Goal: Information Seeking & Learning: Learn about a topic

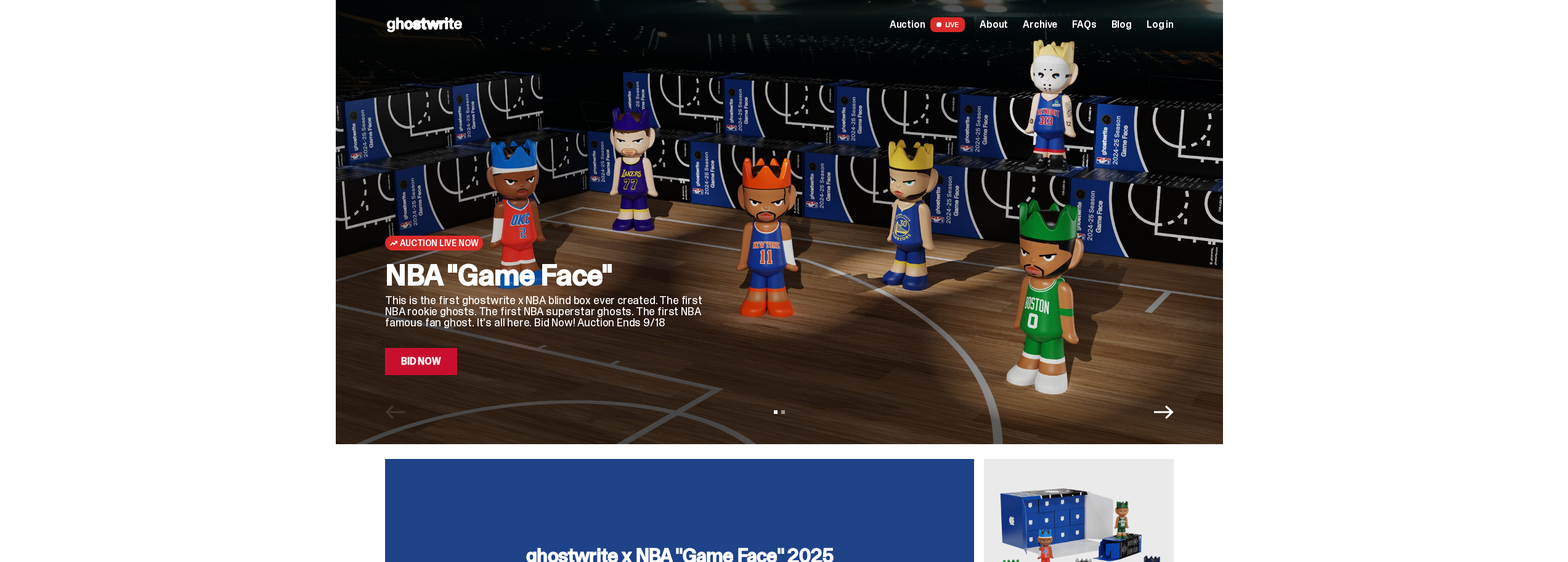
click at [999, 24] on span "About" at bounding box center [994, 25] width 29 height 10
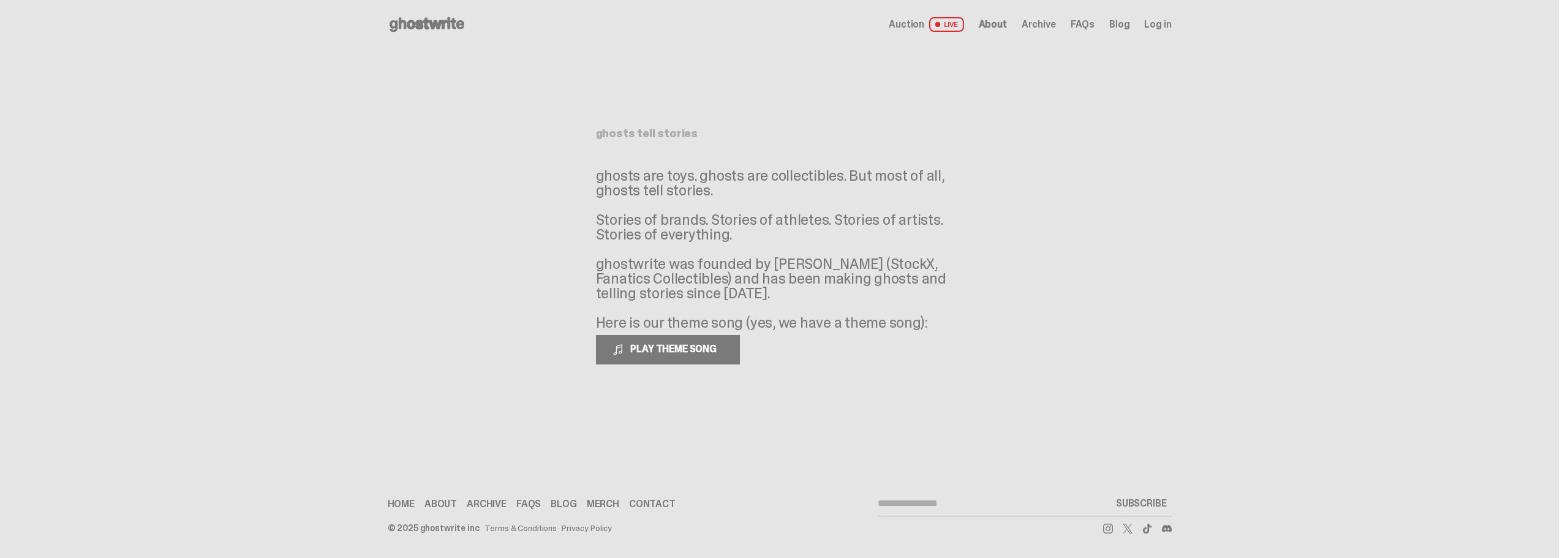
drag, startPoint x: 678, startPoint y: 166, endPoint x: 719, endPoint y: 188, distance: 46.5
click at [719, 188] on p "ghosts are toys. ghosts are collectibles. But most of all, ghosts tell stories.…" at bounding box center [779, 249] width 368 height 161
click at [707, 225] on p "ghosts are toys. ghosts are collectibles. But most of all, ghosts tell stories.…" at bounding box center [779, 249] width 368 height 161
drag, startPoint x: 662, startPoint y: 223, endPoint x: 775, endPoint y: 248, distance: 115.7
click at [775, 248] on p "ghosts are toys. ghosts are collectibles. But most of all, ghosts tell stories.…" at bounding box center [779, 249] width 368 height 161
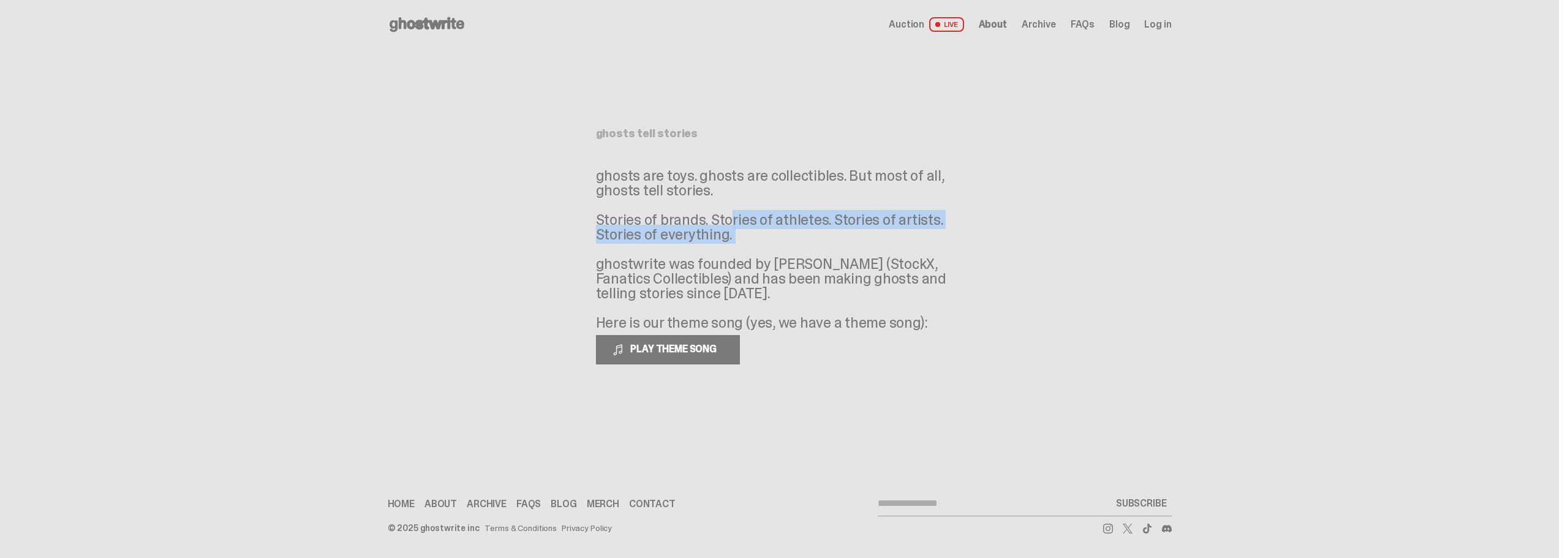
click at [775, 248] on p "ghosts are toys. ghosts are collectibles. But most of all, ghosts tell stories.…" at bounding box center [779, 249] width 368 height 161
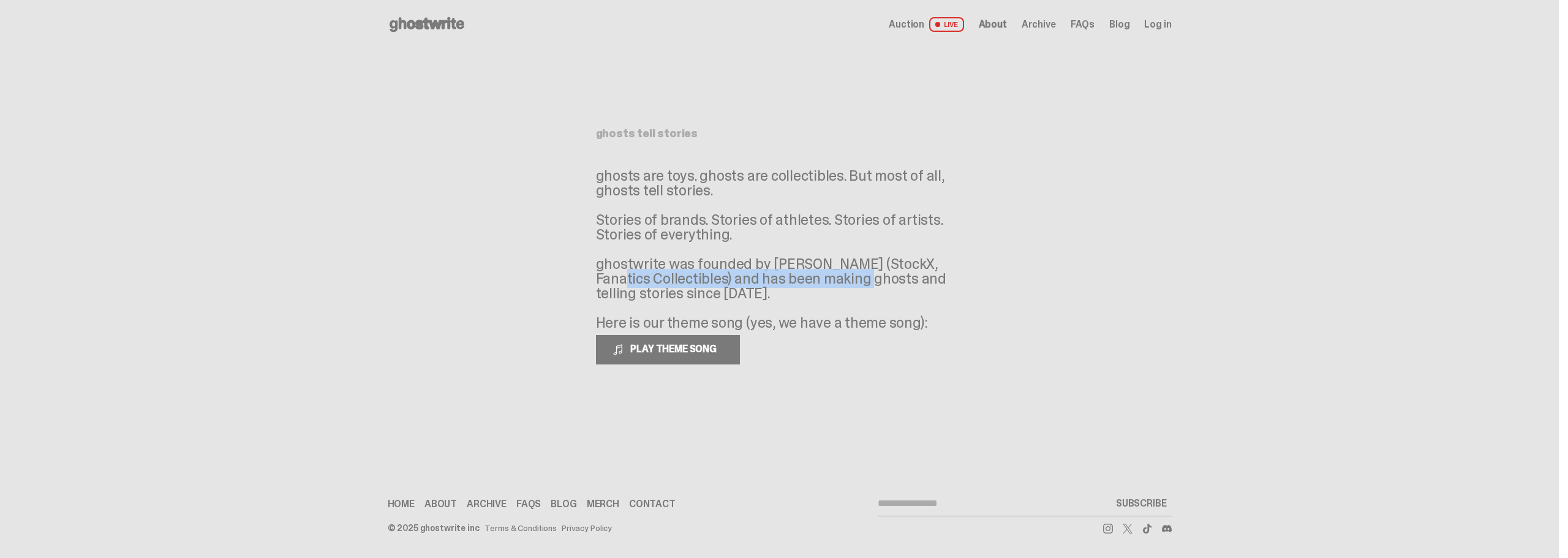
drag, startPoint x: 757, startPoint y: 275, endPoint x: 871, endPoint y: 270, distance: 114.1
click at [871, 270] on p "ghosts are toys. ghosts are collectibles. But most of all, ghosts tell stories.…" at bounding box center [779, 249] width 368 height 161
click at [871, 270] on p "ghosts are toys. ghosts are collectibles. But most of all, ghosts tell stories.…" at bounding box center [779, 249] width 368 height 161
drag, startPoint x: 782, startPoint y: 265, endPoint x: 872, endPoint y: 275, distance: 90.6
click at [872, 275] on p "ghosts are toys. ghosts are collectibles. But most of all, ghosts tell stories.…" at bounding box center [779, 249] width 368 height 161
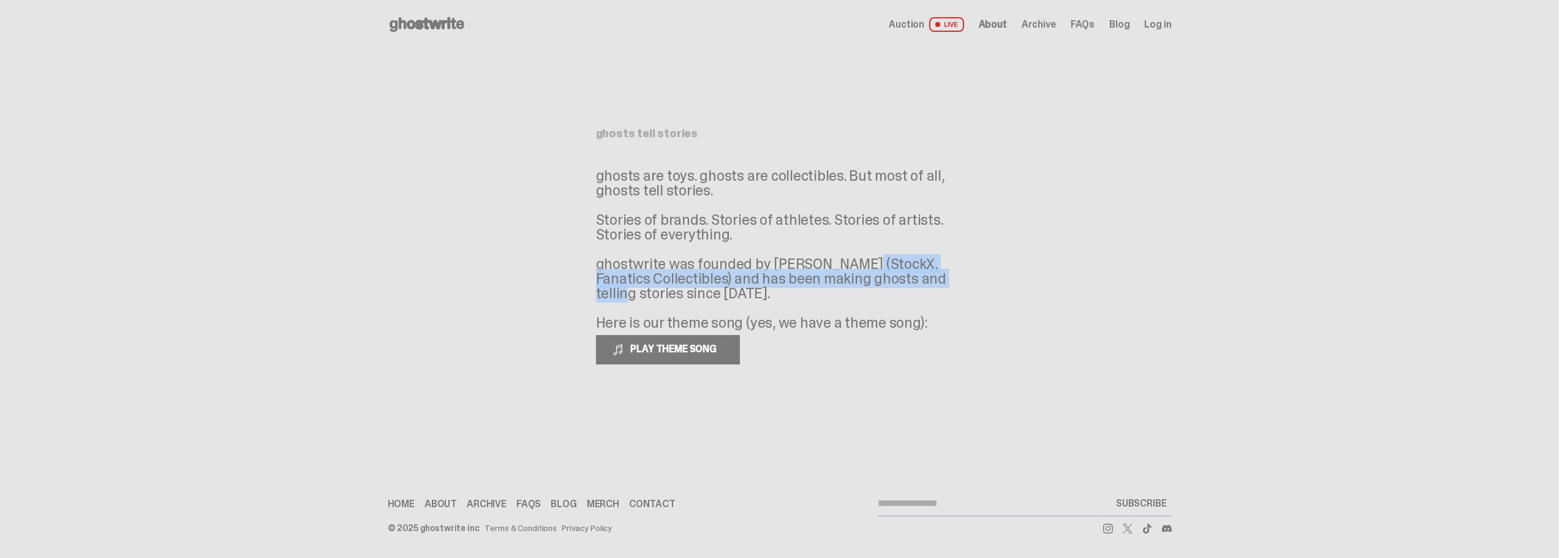
click at [872, 275] on p "ghosts are toys. ghosts are collectibles. But most of all, ghosts tell stories.…" at bounding box center [779, 249] width 368 height 161
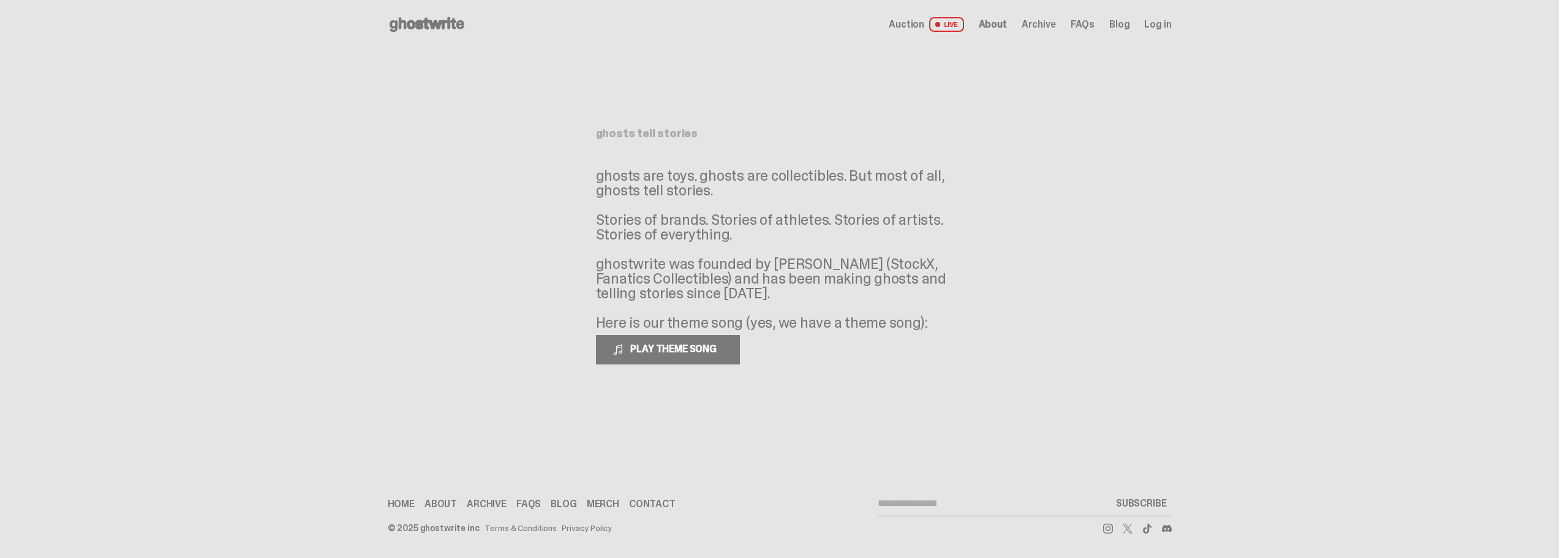
click at [438, 24] on use at bounding box center [427, 24] width 75 height 15
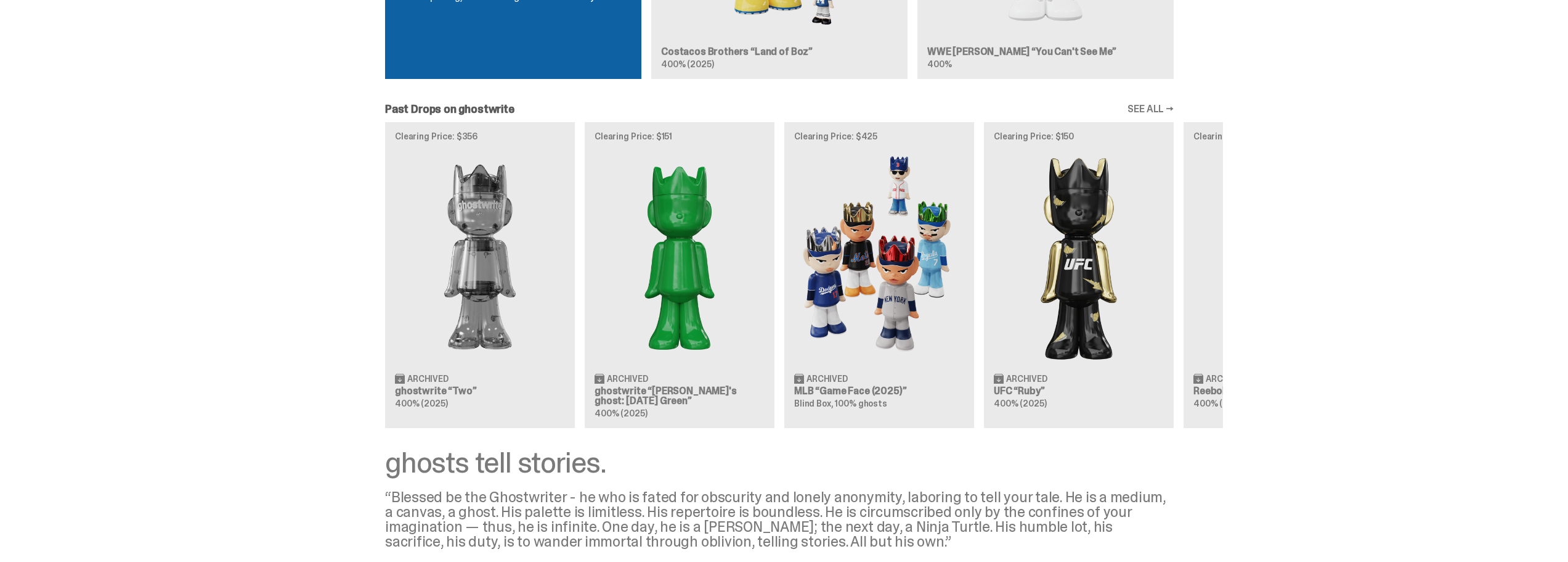
scroll to position [1513, 0]
